Goal: Find specific page/section: Find specific page/section

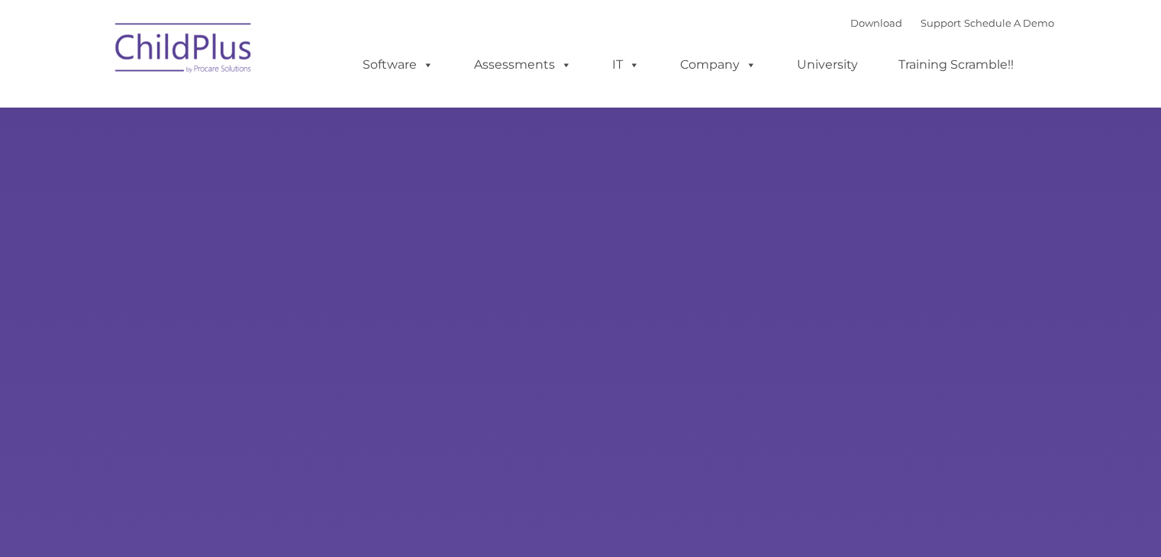
select select "MEDIUM"
type input ""
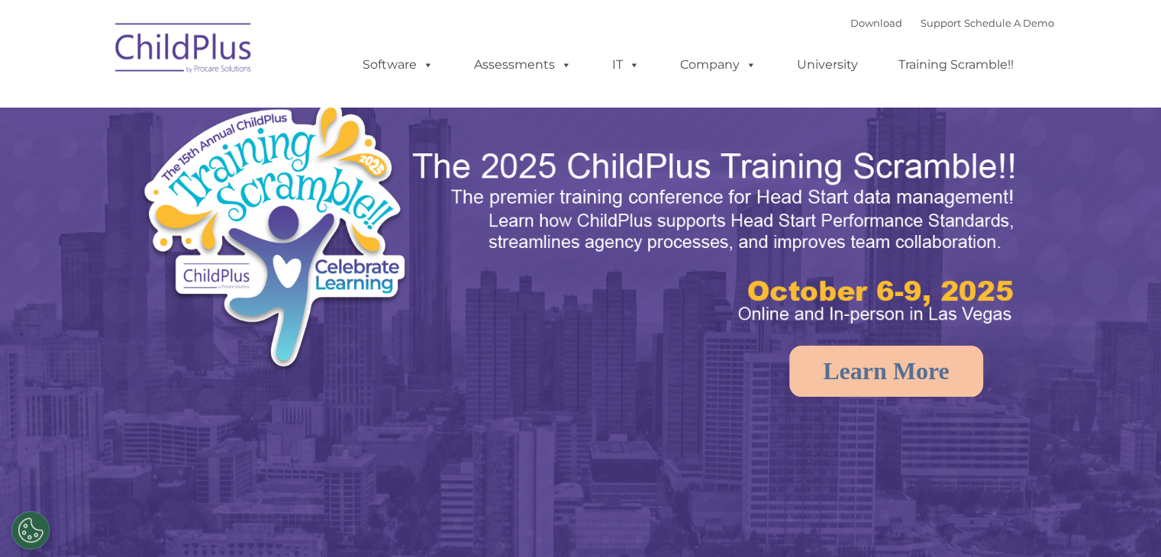
select select "MEDIUM"
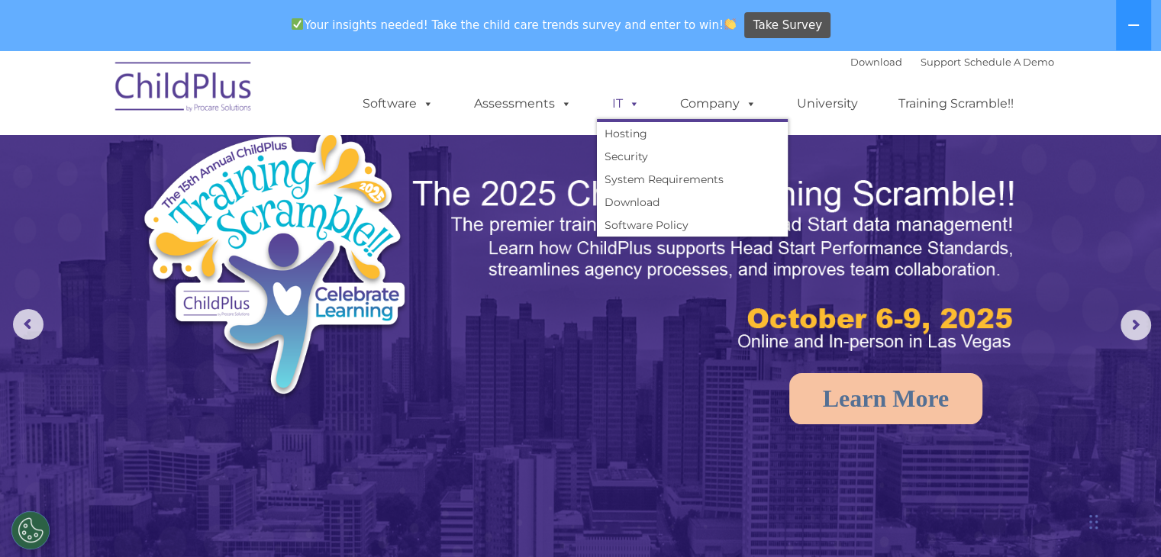
click at [624, 109] on span at bounding box center [631, 103] width 17 height 15
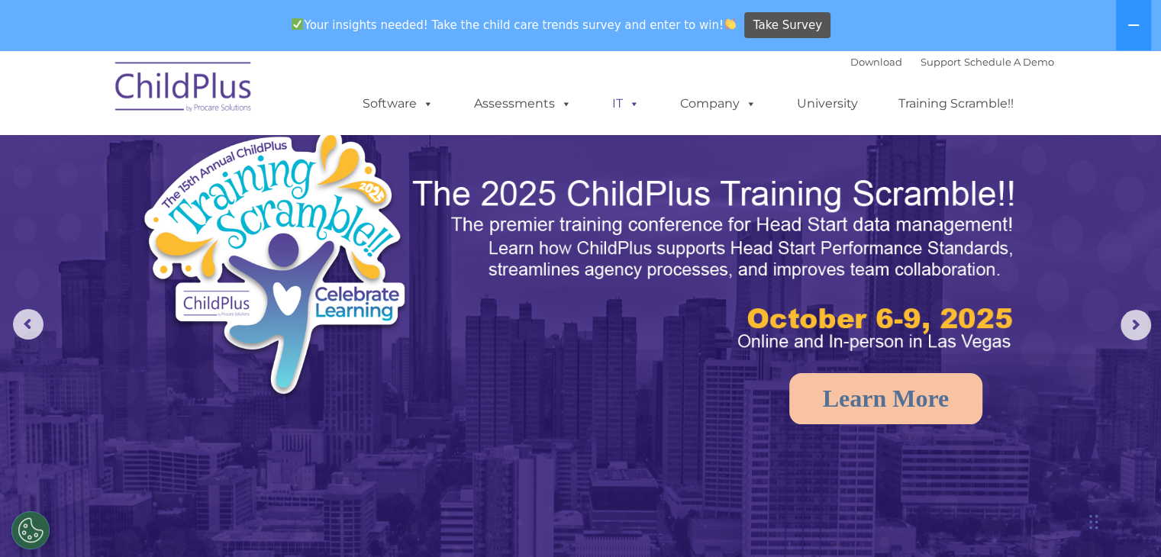
click at [631, 109] on span at bounding box center [631, 103] width 17 height 15
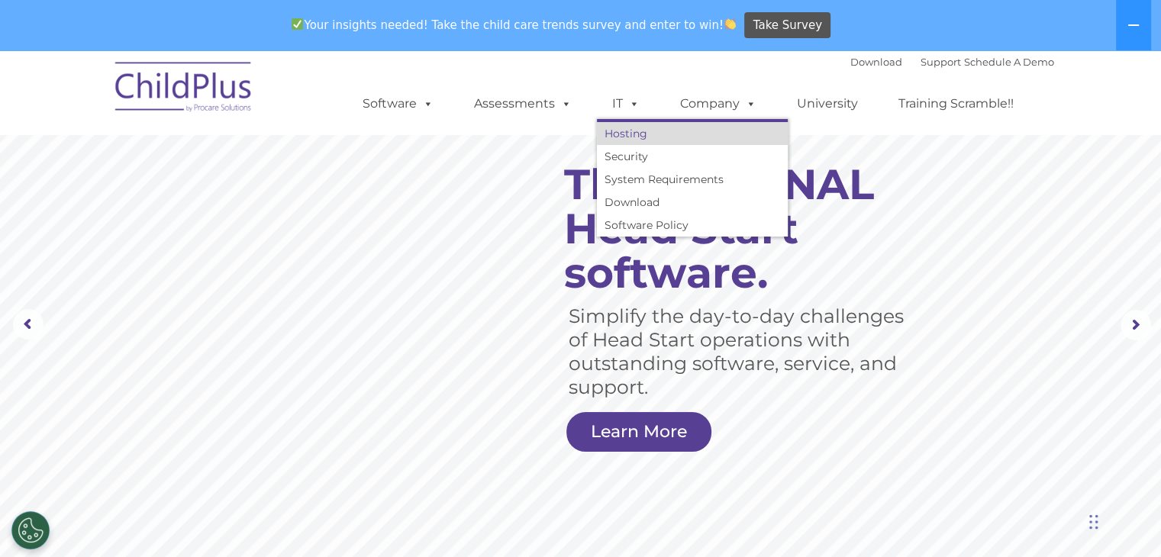
click at [626, 140] on link "Hosting" at bounding box center [692, 133] width 191 height 23
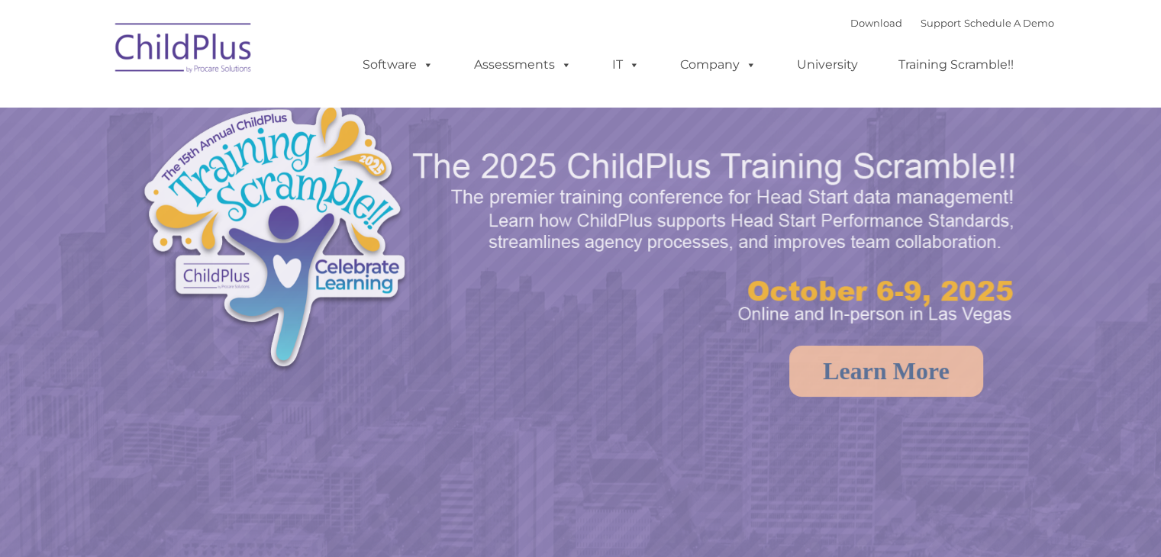
select select "MEDIUM"
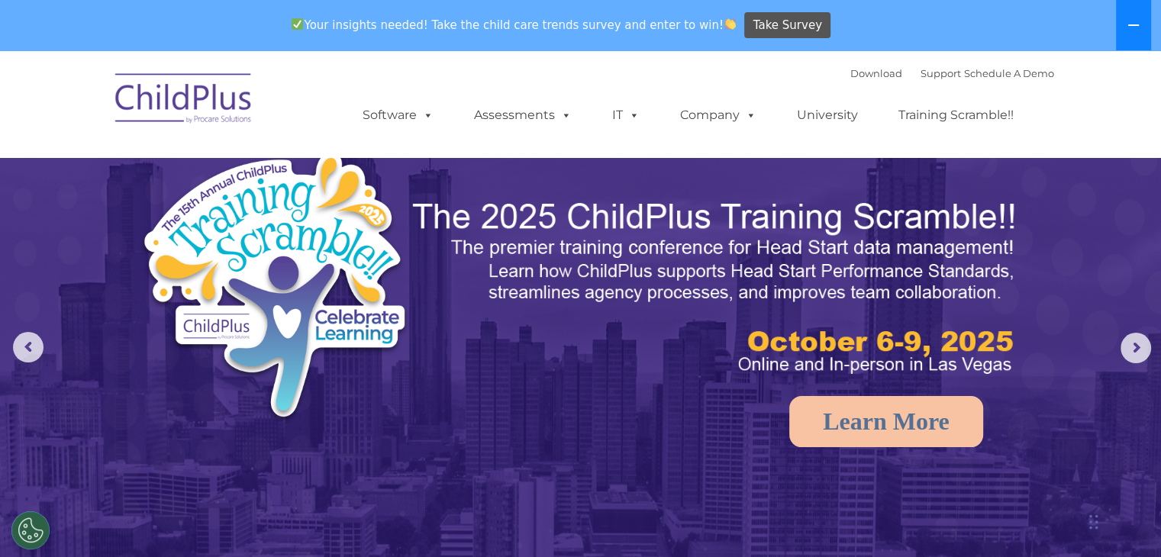
click at [1136, 24] on icon at bounding box center [1134, 25] width 12 height 12
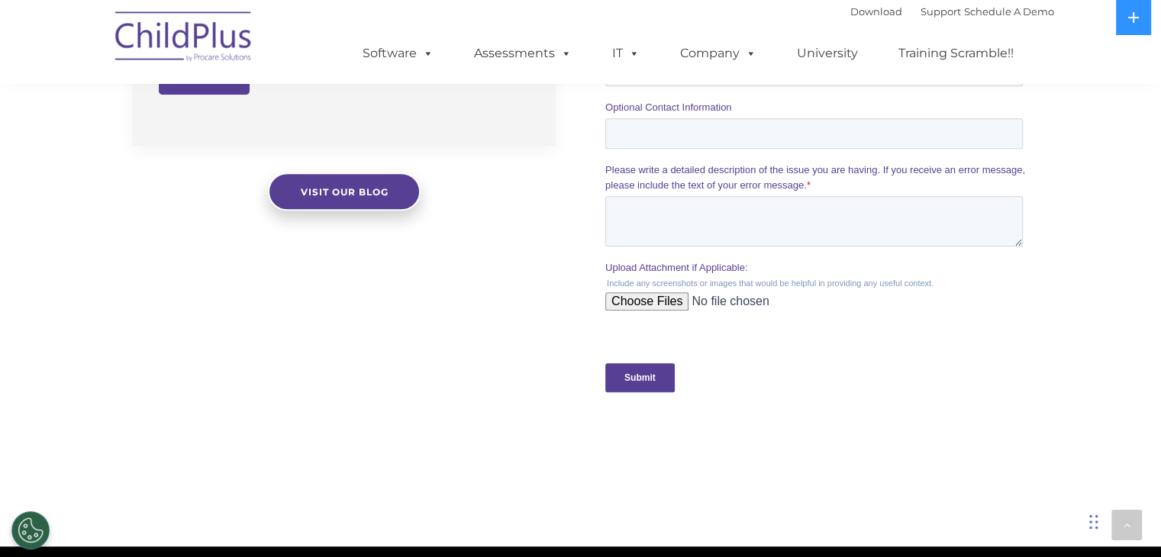
scroll to position [1403, 0]
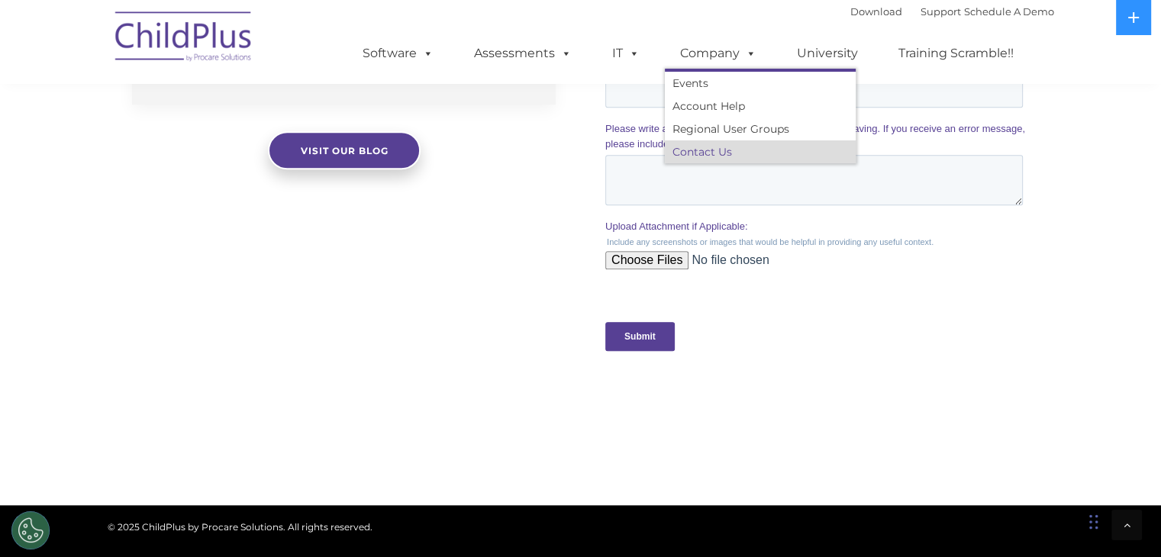
click at [730, 153] on link "Contact Us" at bounding box center [760, 151] width 191 height 23
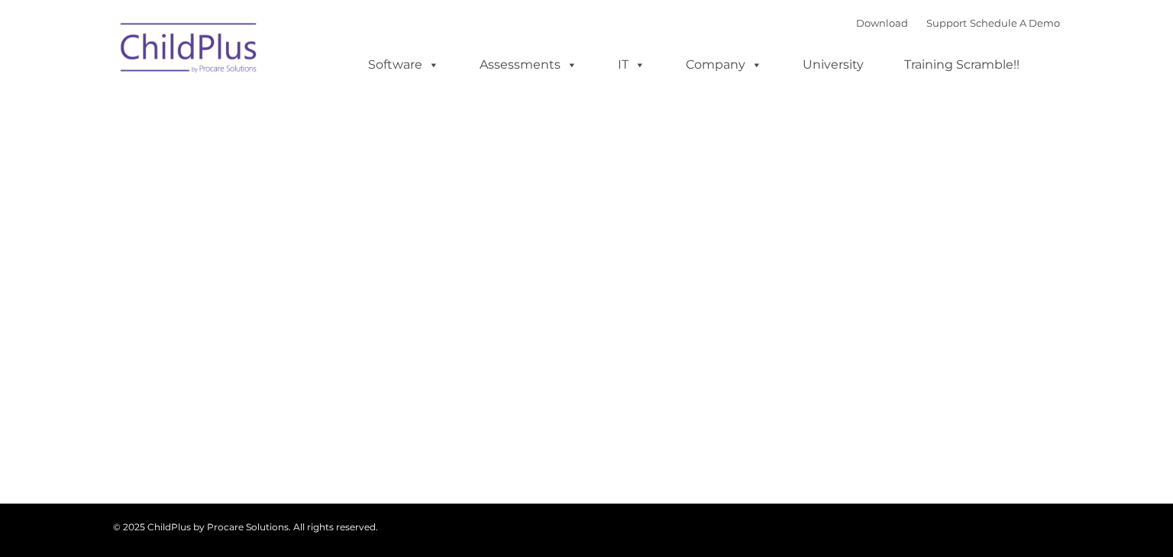
type input ""
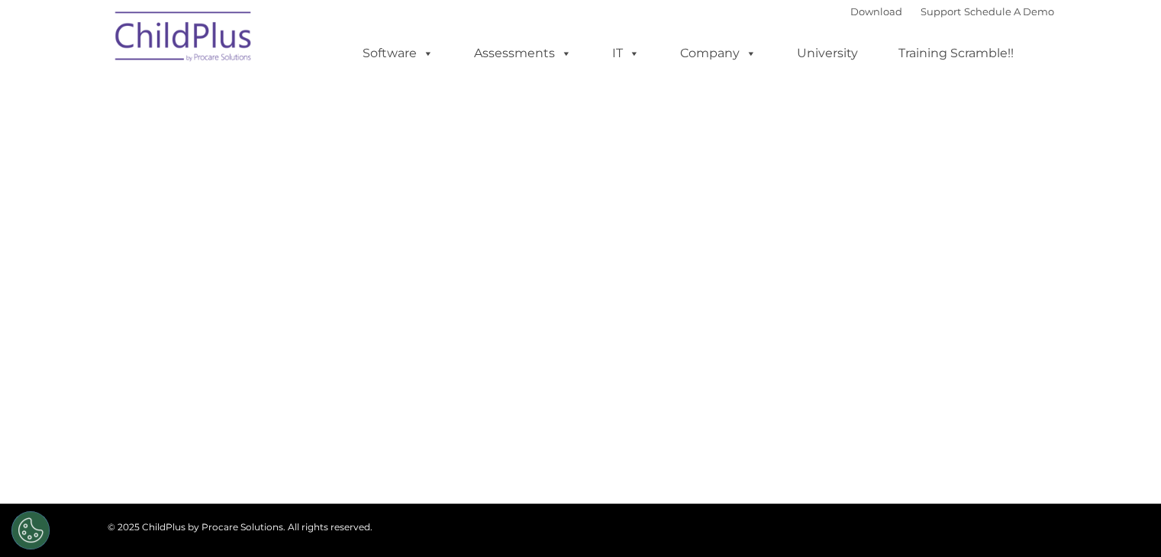
select select "MEDIUM"
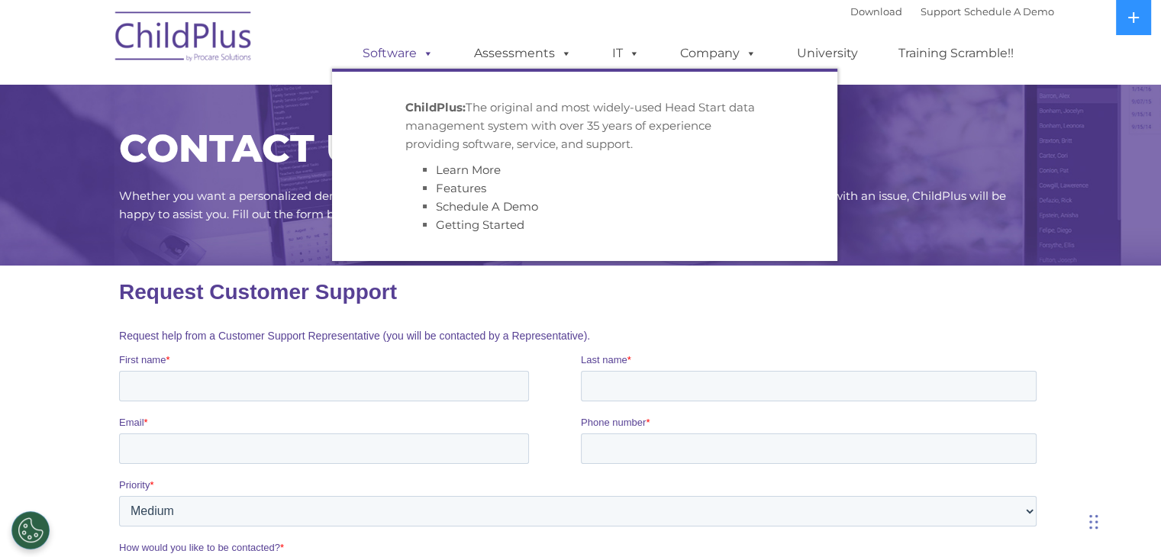
click at [422, 53] on span at bounding box center [425, 53] width 17 height 15
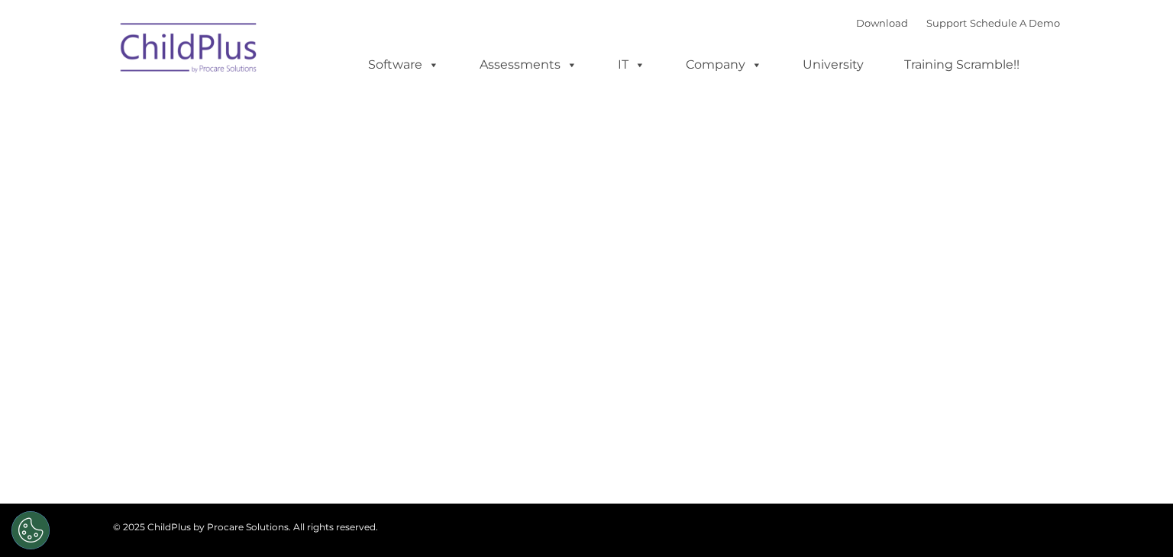
type input ""
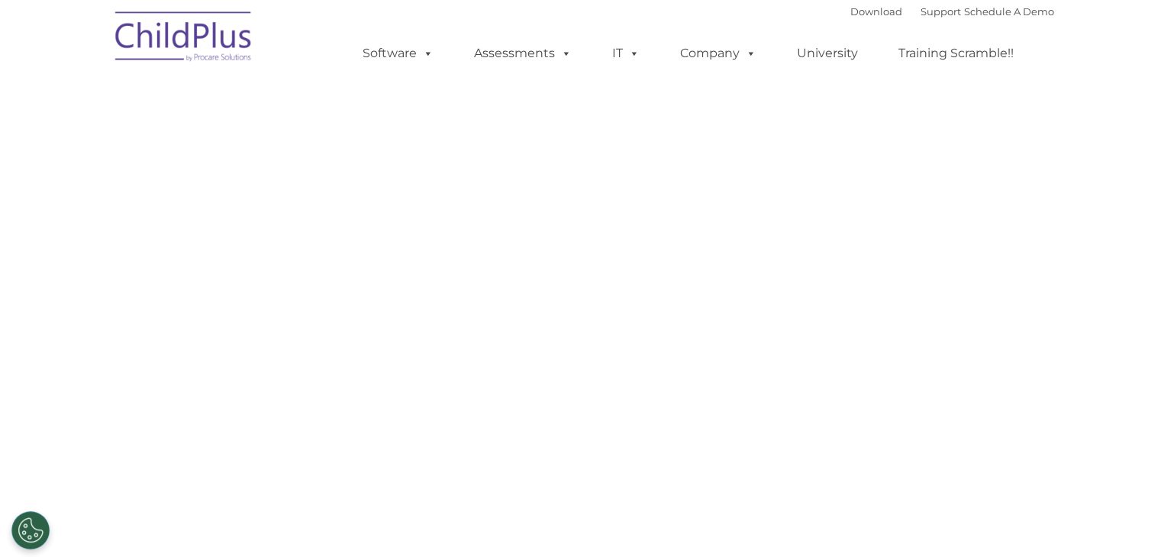
select select "MEDIUM"
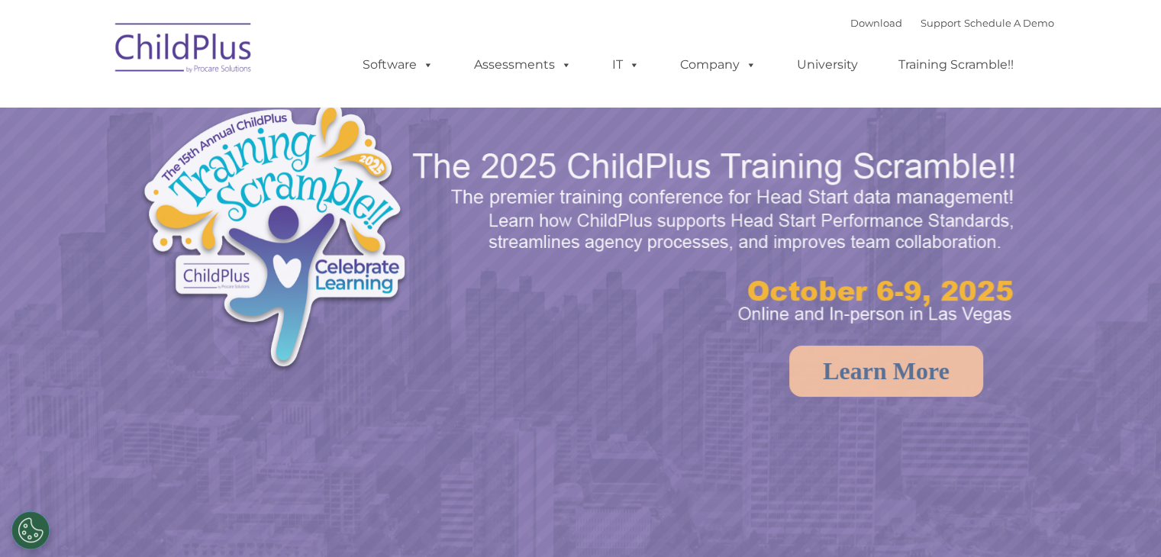
select select "MEDIUM"
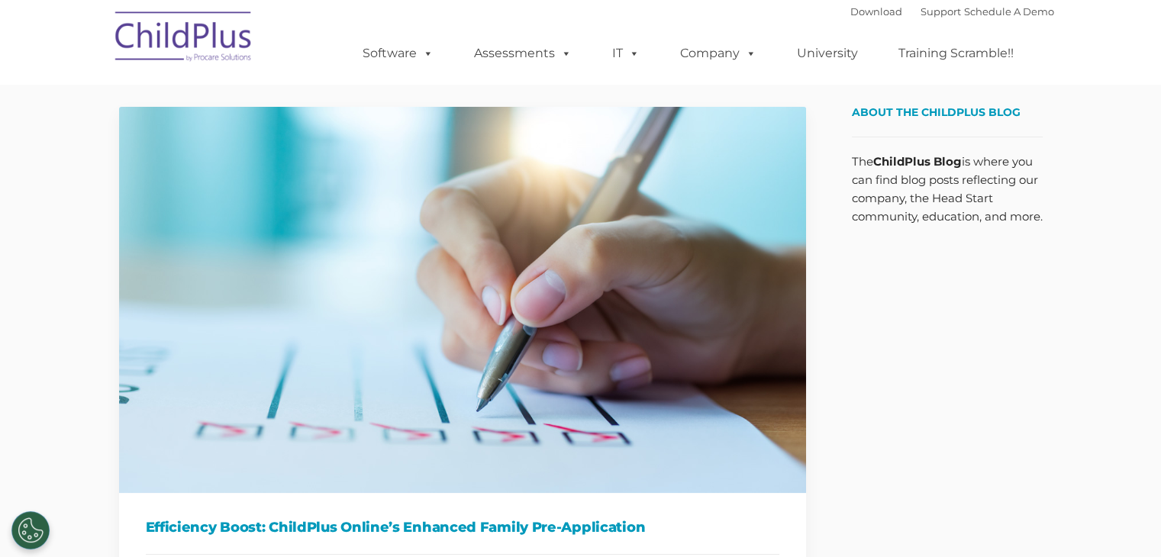
type input ""
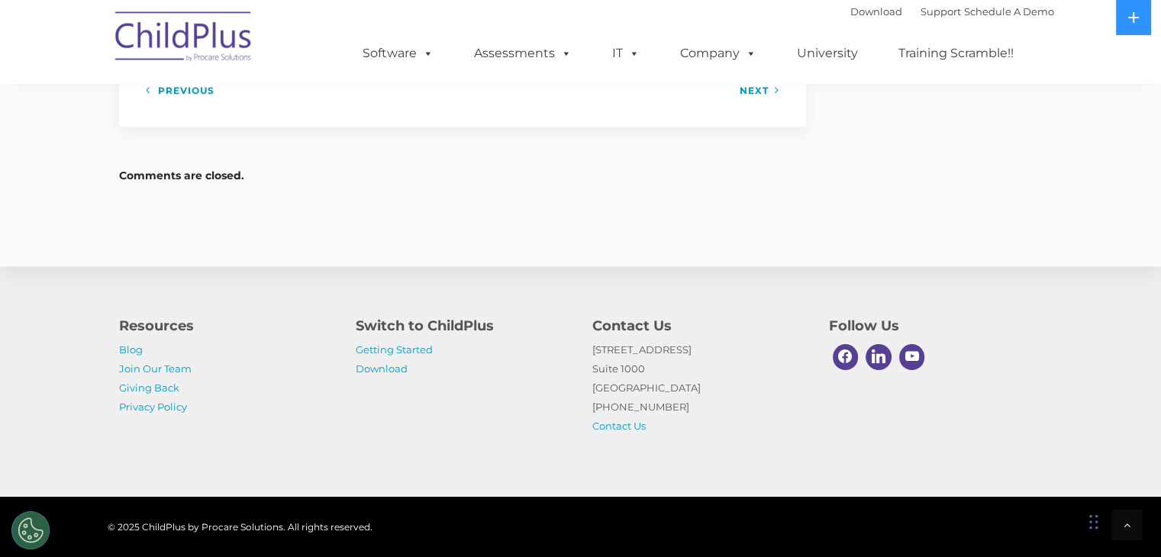
scroll to position [2280, 0]
